Goal: Task Accomplishment & Management: Use online tool/utility

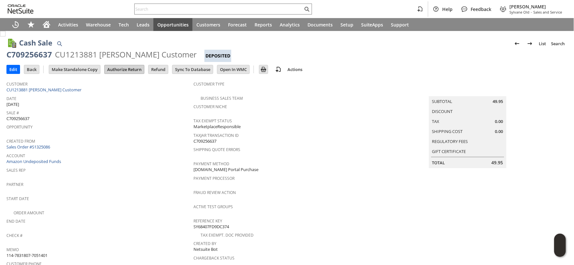
click at [116, 73] on input "Authorize Return" at bounding box center [124, 69] width 39 height 8
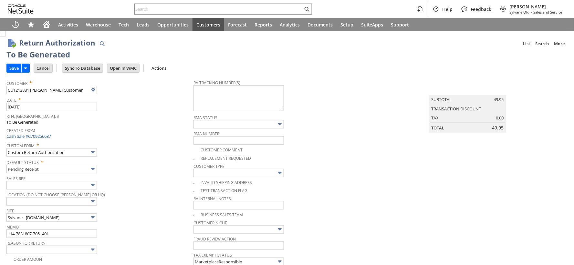
type input "Add"
type input "Copy Previous"
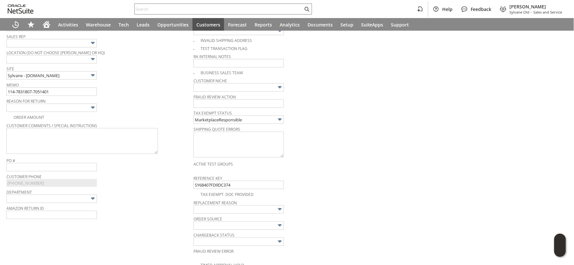
scroll to position [130, 0]
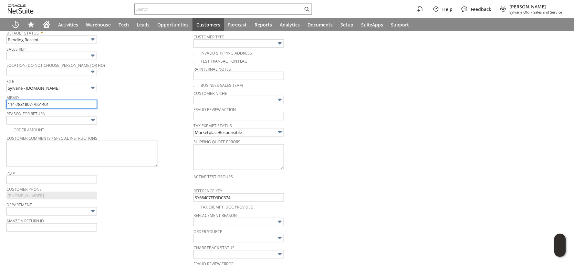
click at [68, 105] on input "114-7831807-7051401" at bounding box center [51, 104] width 90 height 8
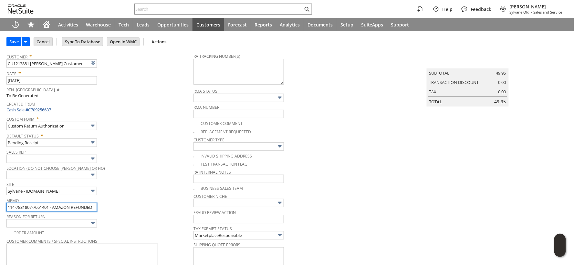
scroll to position [22, 0]
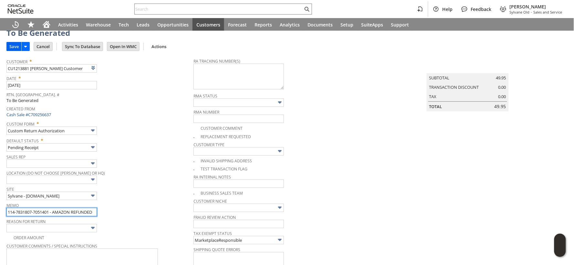
type input "114-7831807-7051401 - AMAZON REFUNDED"
click at [11, 49] on input "Save" at bounding box center [14, 46] width 15 height 8
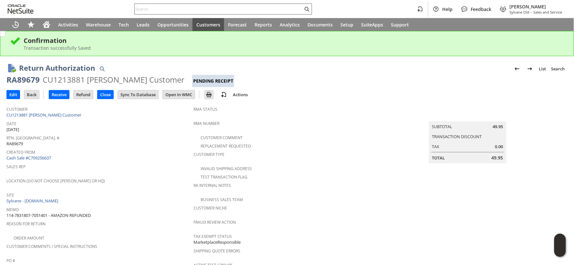
click at [150, 9] on input "text" at bounding box center [219, 9] width 168 height 8
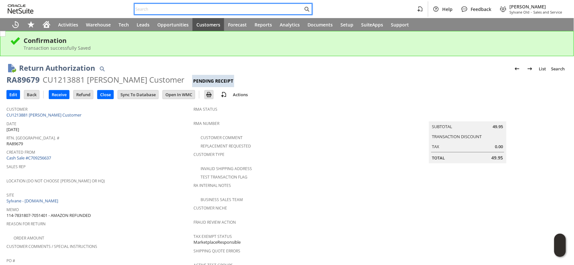
paste input "129025232140855"
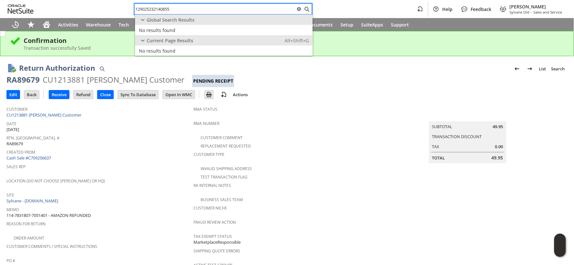
click at [158, 11] on input "129025232140855" at bounding box center [215, 9] width 161 height 8
paste input "3774726319"
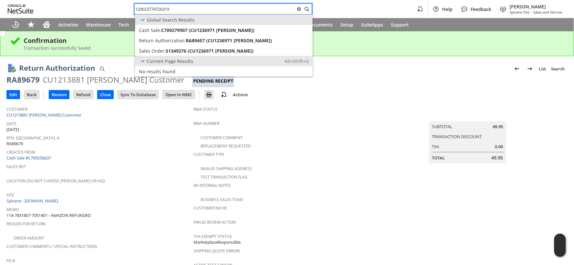
click at [174, 8] on input "129023774726319" at bounding box center [215, 9] width 161 height 8
paste input "5440645273"
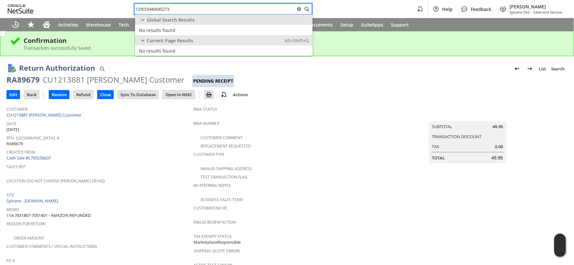
click at [145, 10] on input "129025440645273" at bounding box center [215, 9] width 161 height 8
paste input "200013780365289"
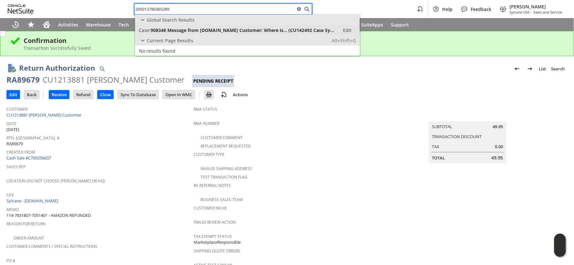
type input "200013780365289"
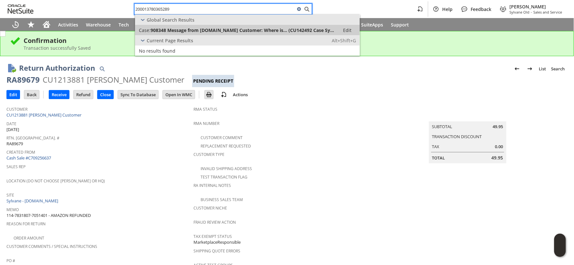
click at [183, 29] on span "908348 Message from Walmart.com Customer: Where is... (CU142492 Case System)" at bounding box center [243, 30] width 185 height 6
